Goal: Task Accomplishment & Management: Manage account settings

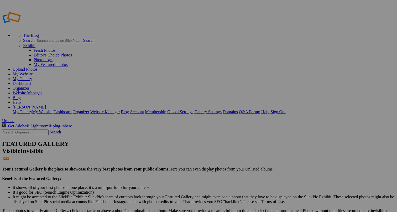
scroll to position [27, 0]
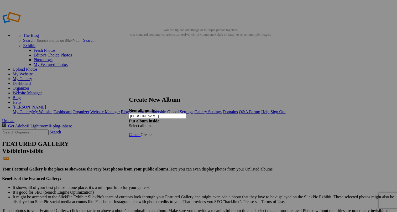
paste input "[PERSON_NAME] - 7/18"
type input "Dario Leadbetter - 7/18"
click at [151, 132] on span "Create" at bounding box center [145, 134] width 11 height 4
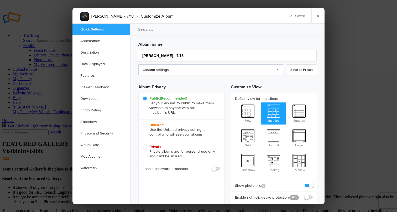
click at [275, 70] on link "Custom settings" at bounding box center [210, 69] width 145 height 11
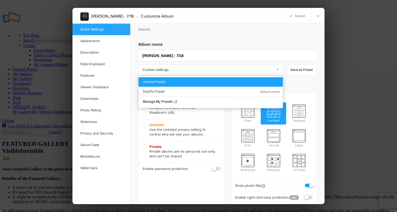
click at [221, 80] on link "Unlisted Preset" at bounding box center [211, 81] width 144 height 9
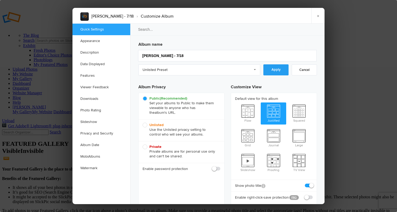
click at [281, 69] on link "Apply" at bounding box center [275, 69] width 25 height 11
radio input "false"
radio input "true"
checkbox input "false"
checkbox input "true"
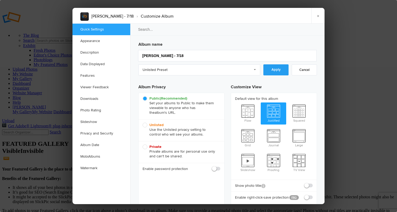
checkbox input "false"
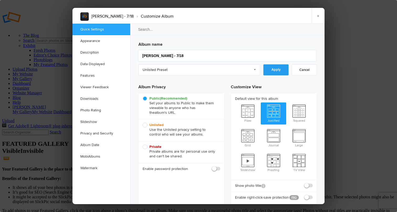
checkbox input "false"
checkbox input "true"
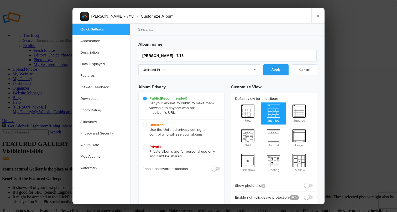
checkbox input "true"
radio input "false"
radio input "true"
click at [314, 17] on link "×" at bounding box center [317, 16] width 13 height 16
